Goal: Information Seeking & Learning: Learn about a topic

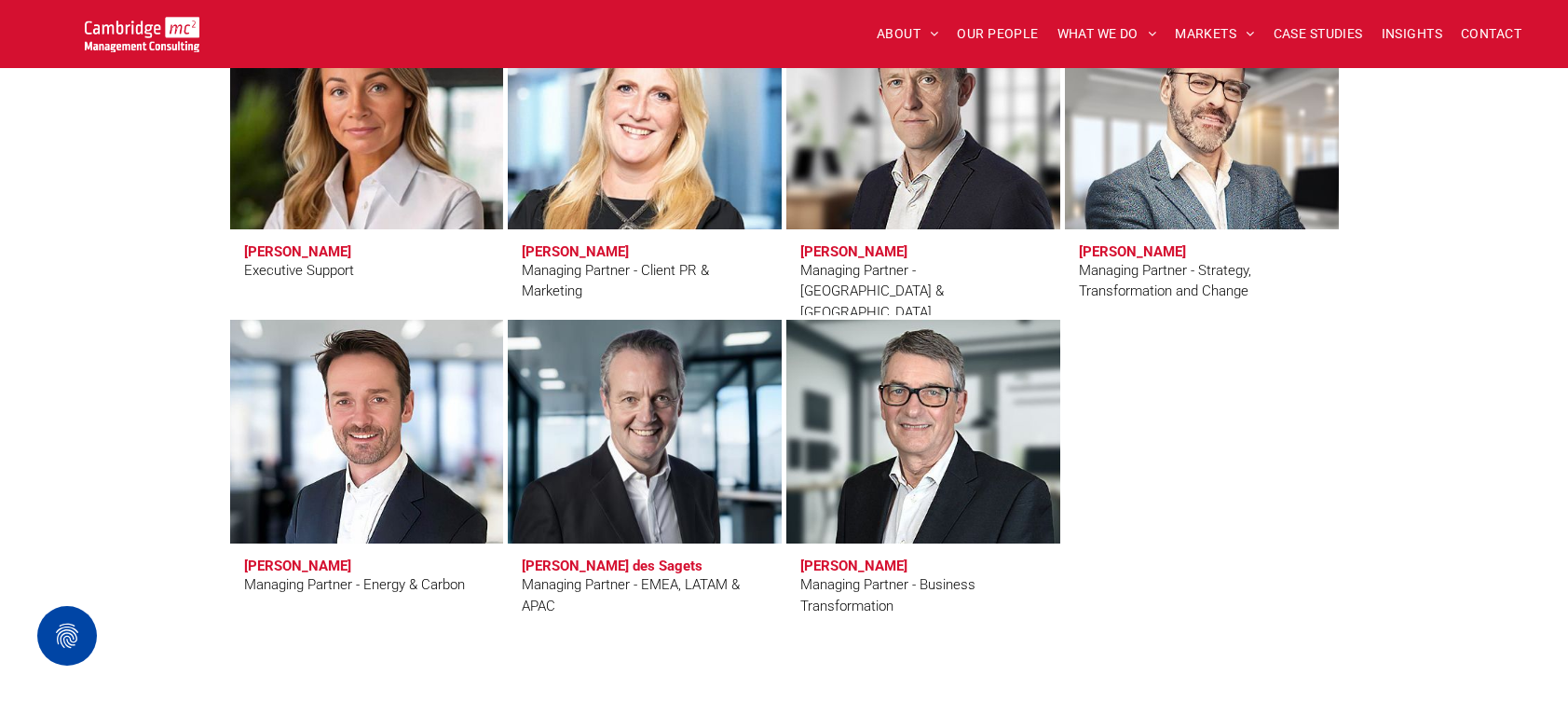
scroll to position [1733, 0]
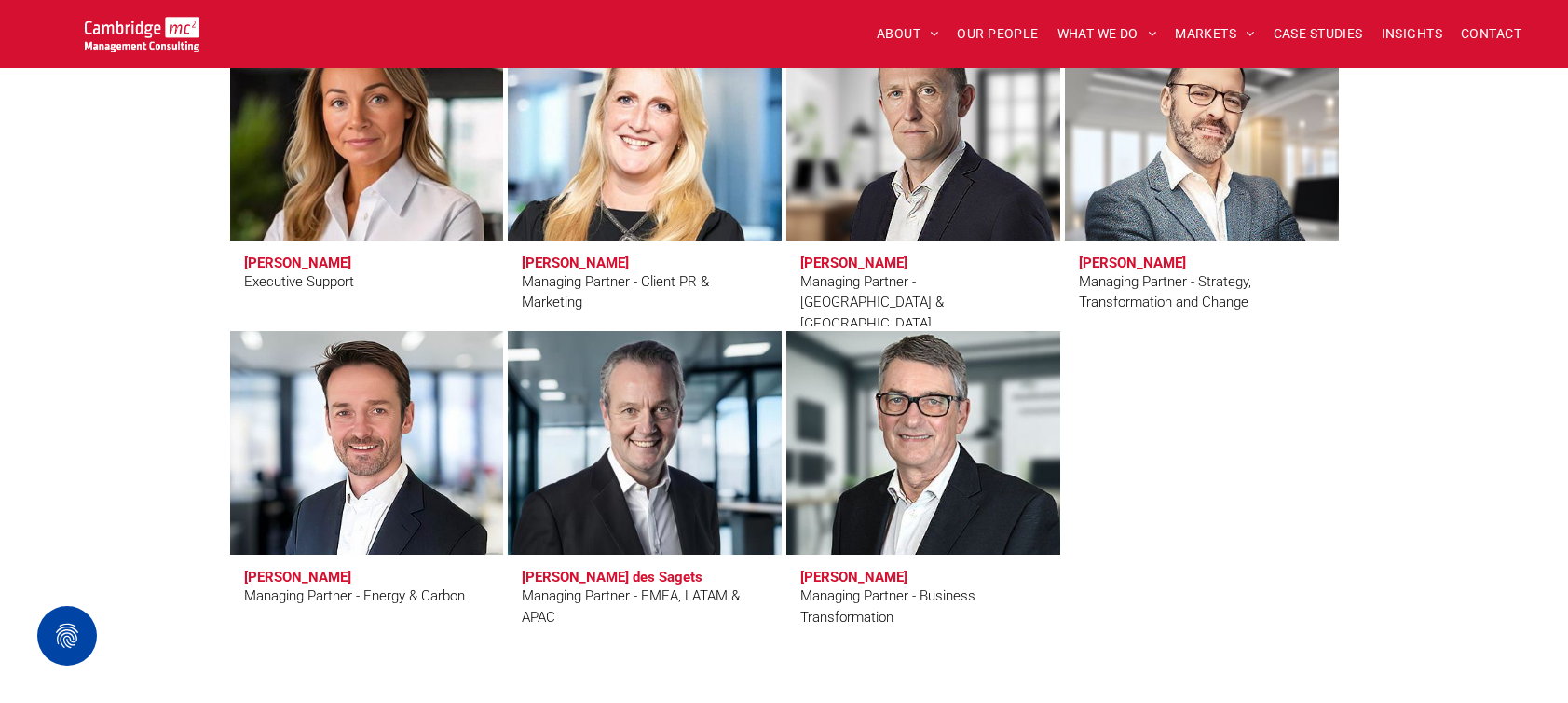
click at [875, 488] on link at bounding box center [922, 442] width 289 height 236
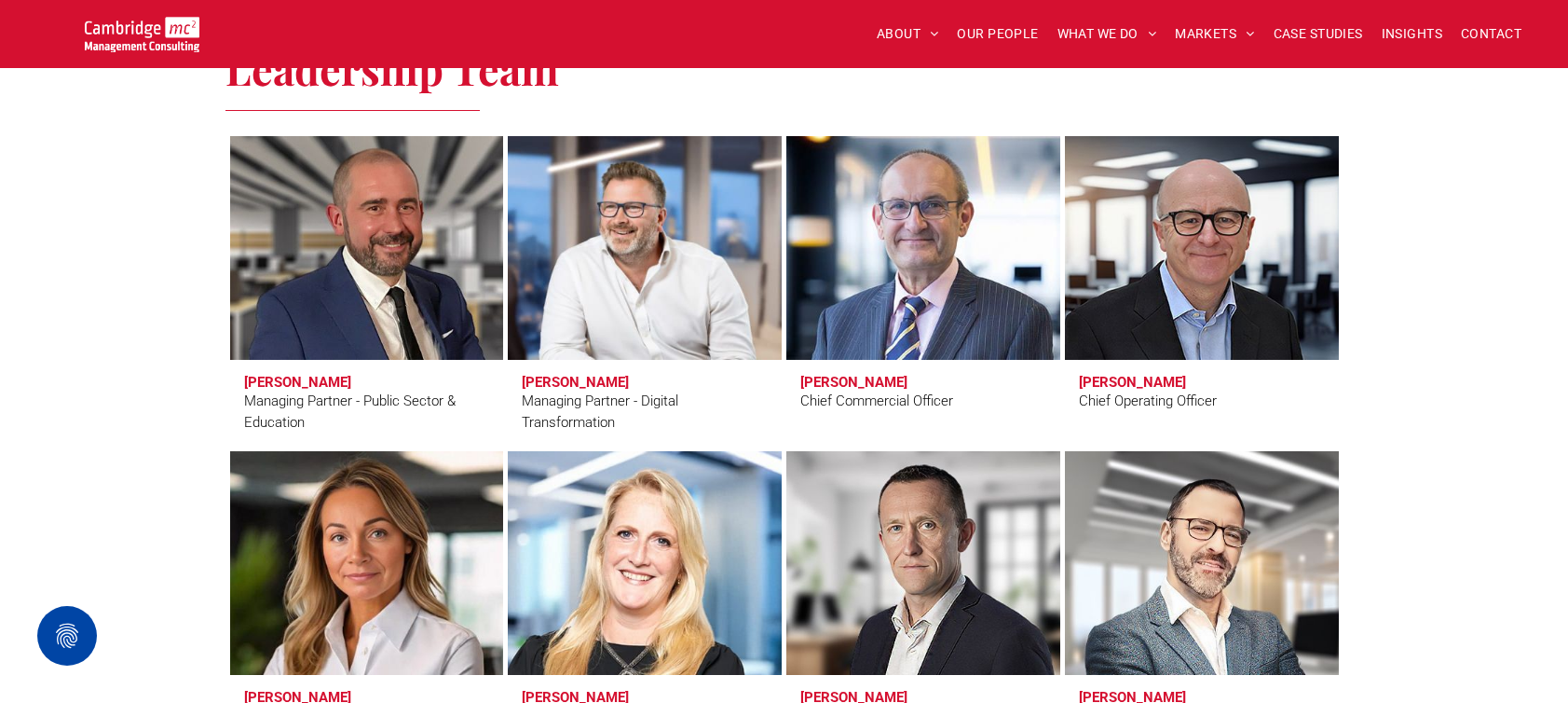
scroll to position [1180, 0]
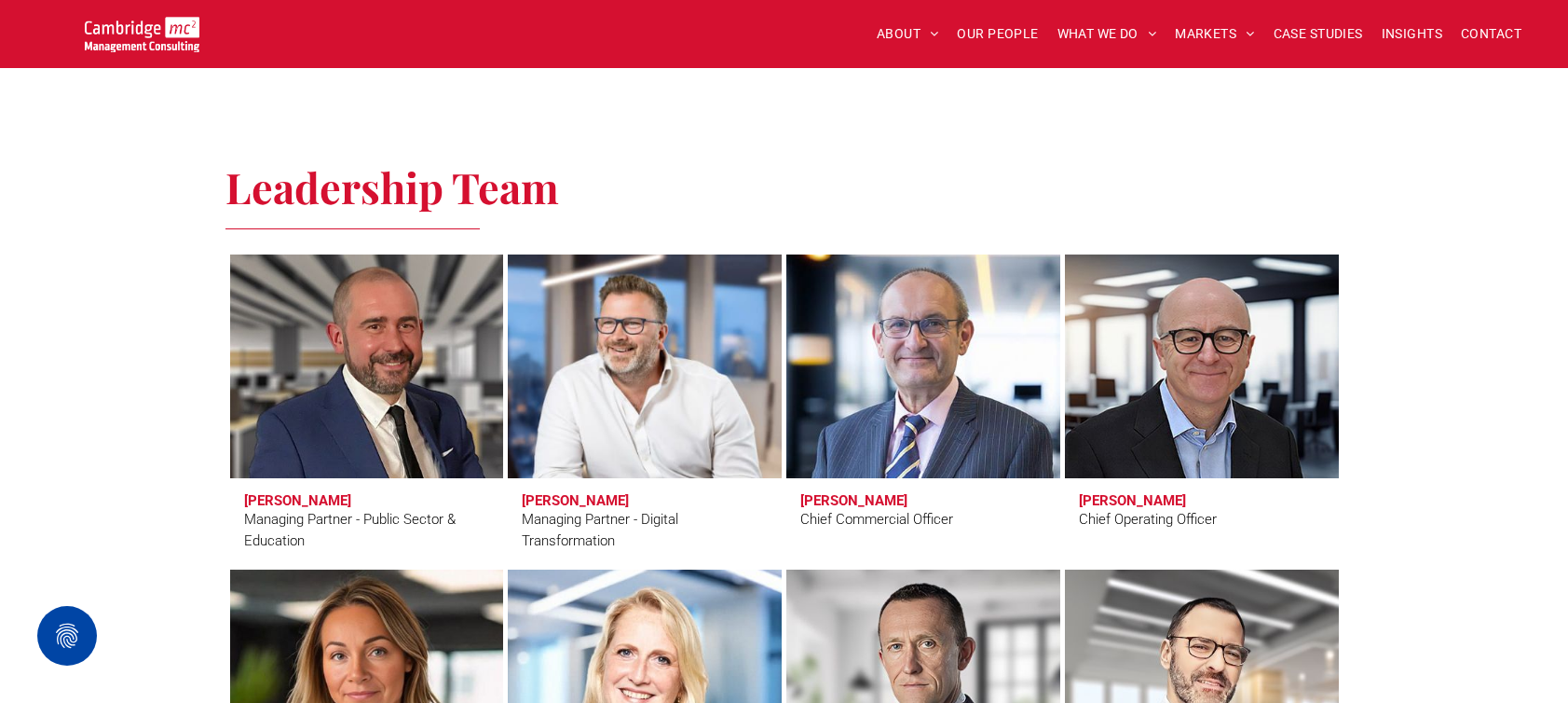
click at [603, 410] on link at bounding box center [644, 366] width 289 height 236
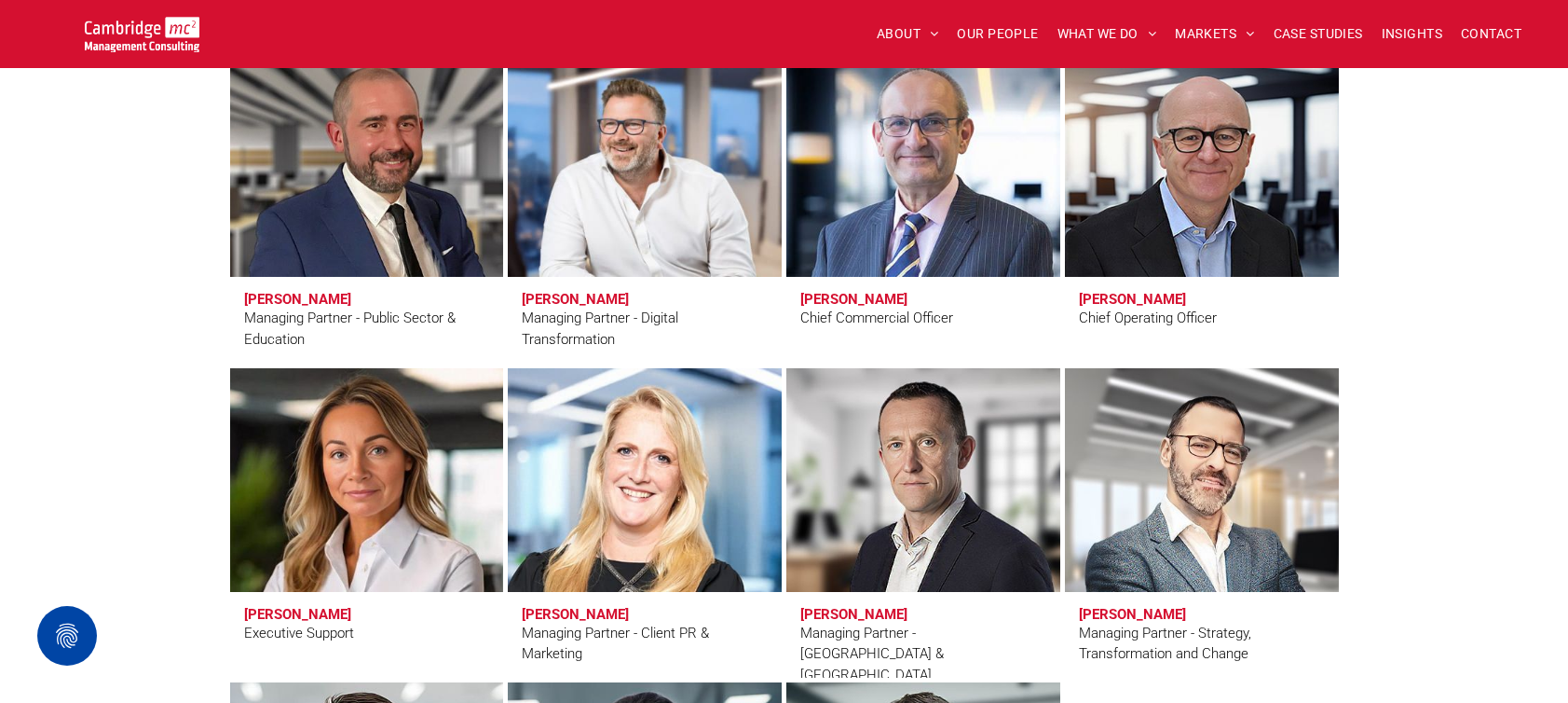
scroll to position [1398, 0]
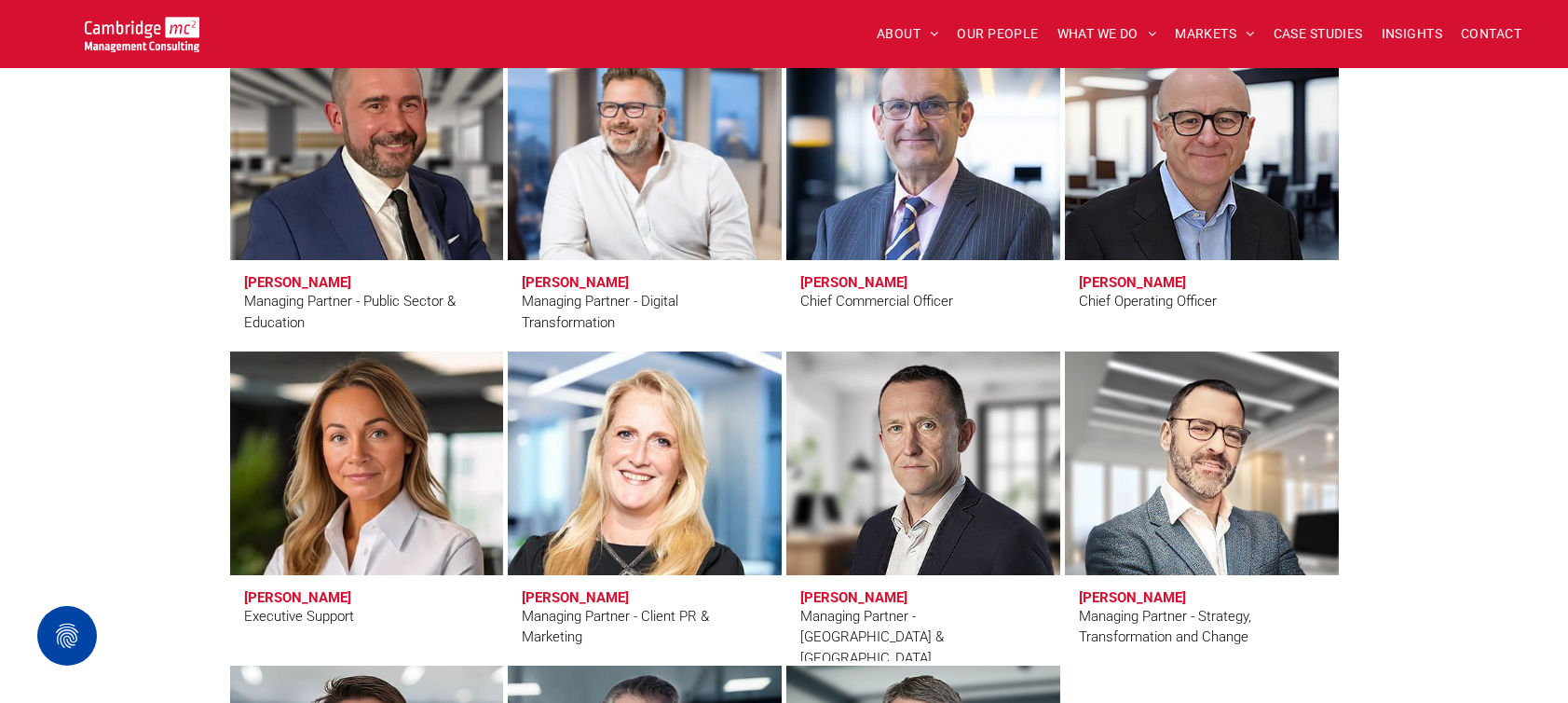
click at [357, 207] on link at bounding box center [366, 148] width 289 height 236
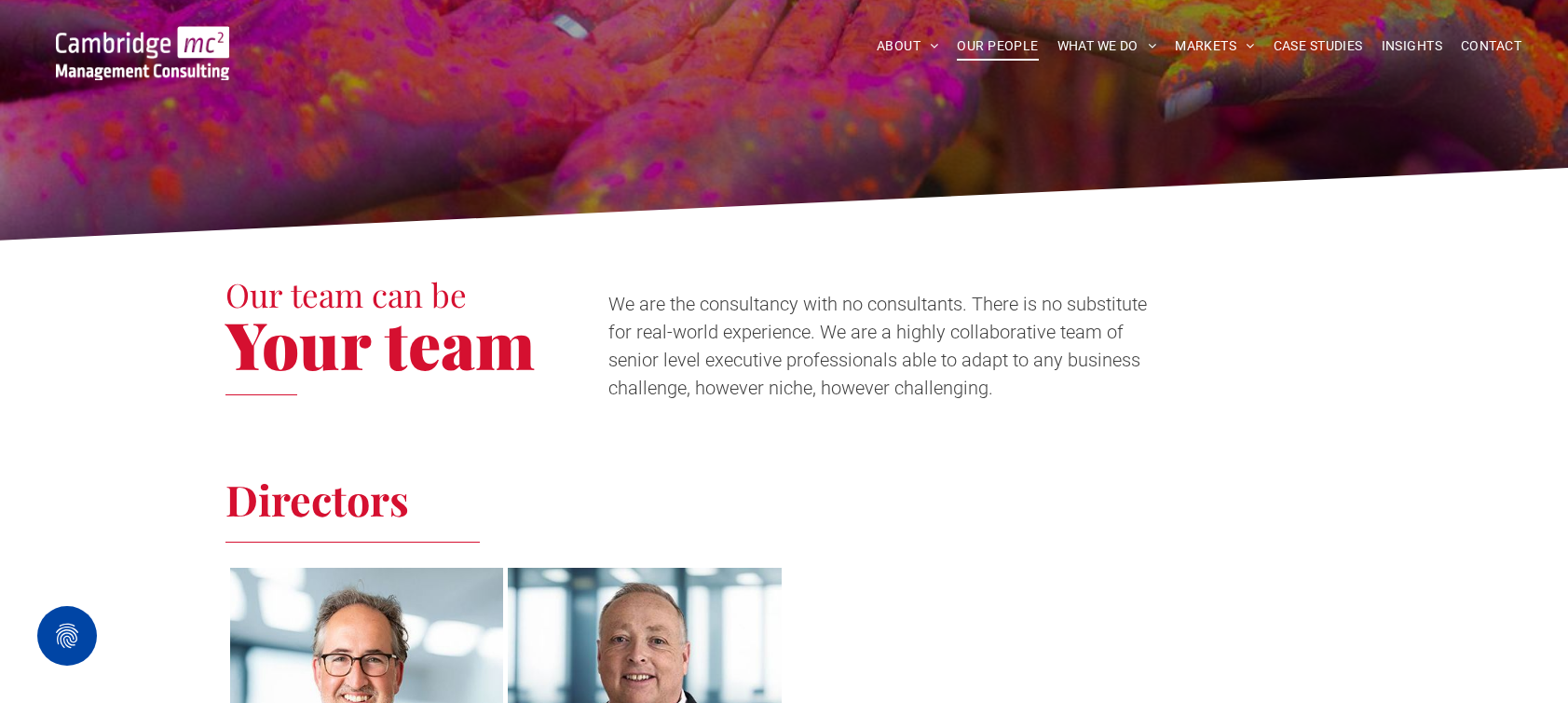
scroll to position [0, 0]
